Goal: Navigation & Orientation: Find specific page/section

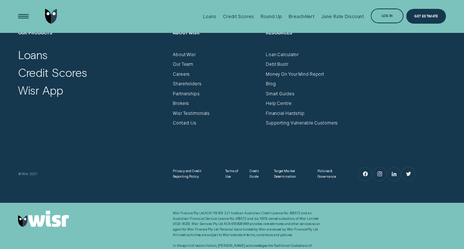
scroll to position [2123, 0]
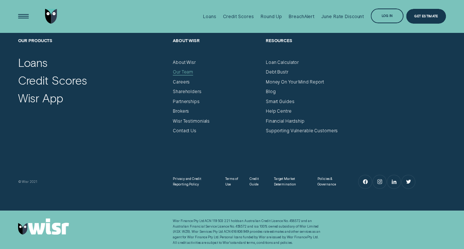
click at [178, 72] on div "Our Team" at bounding box center [183, 72] width 20 height 6
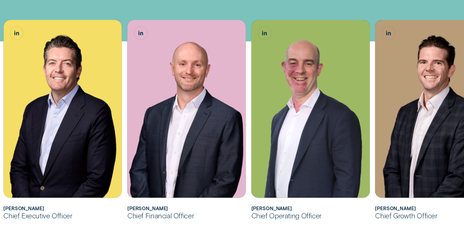
scroll to position [200, 0]
